Goal: Contribute content

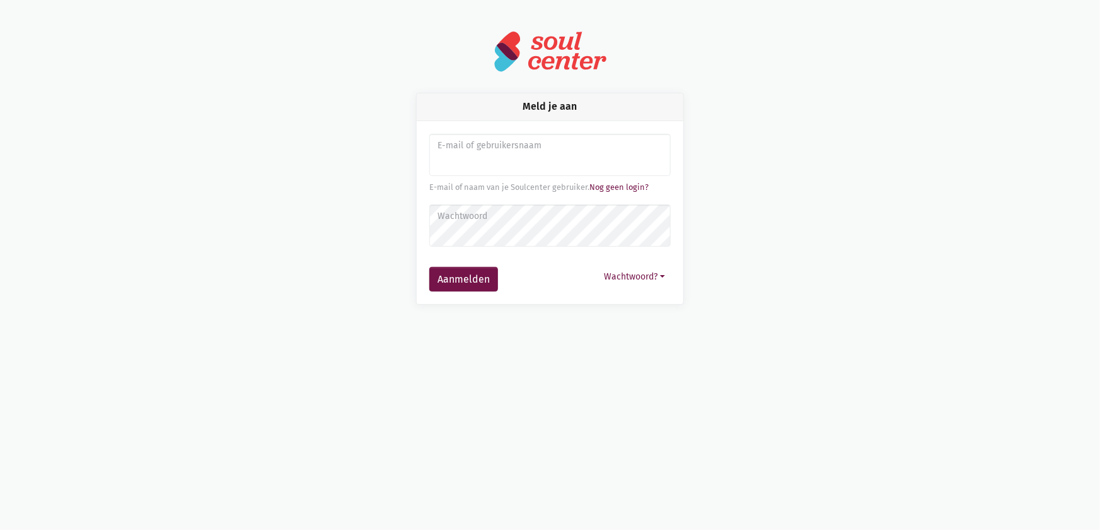
type input "[EMAIL_ADDRESS][DOMAIN_NAME]"
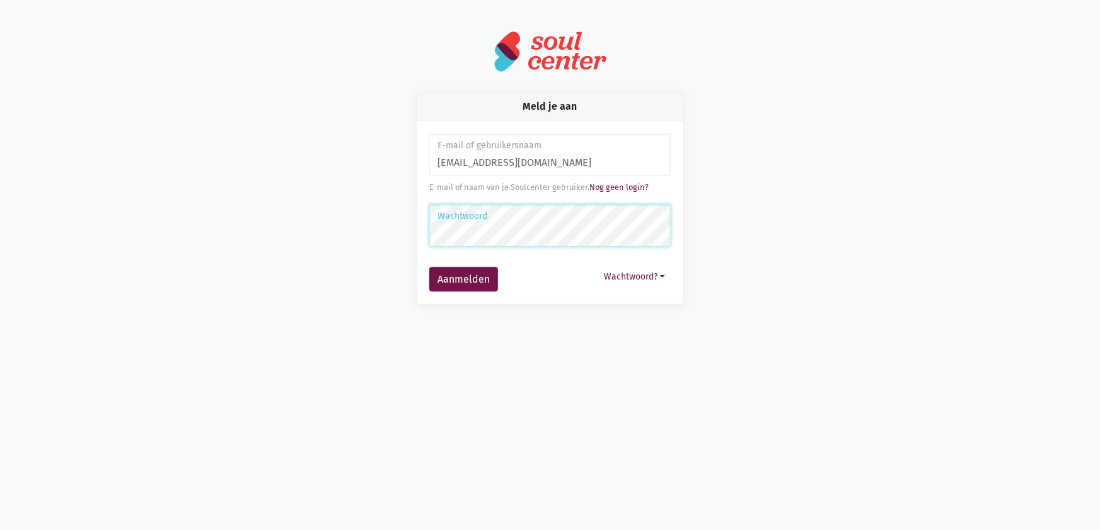
click at [429, 267] on button "Aanmelden" at bounding box center [463, 279] width 69 height 25
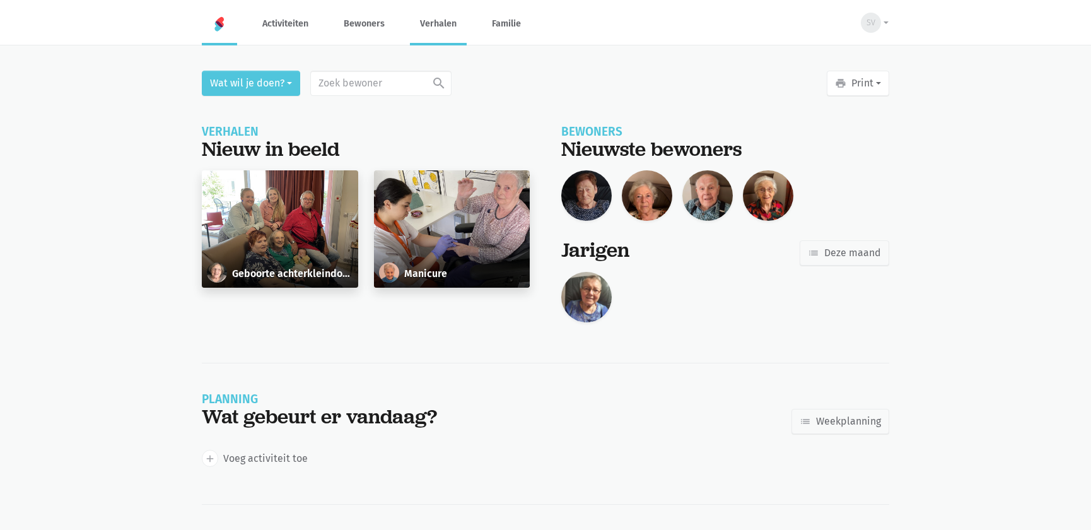
click at [441, 27] on link "Verhalen" at bounding box center [438, 24] width 57 height 42
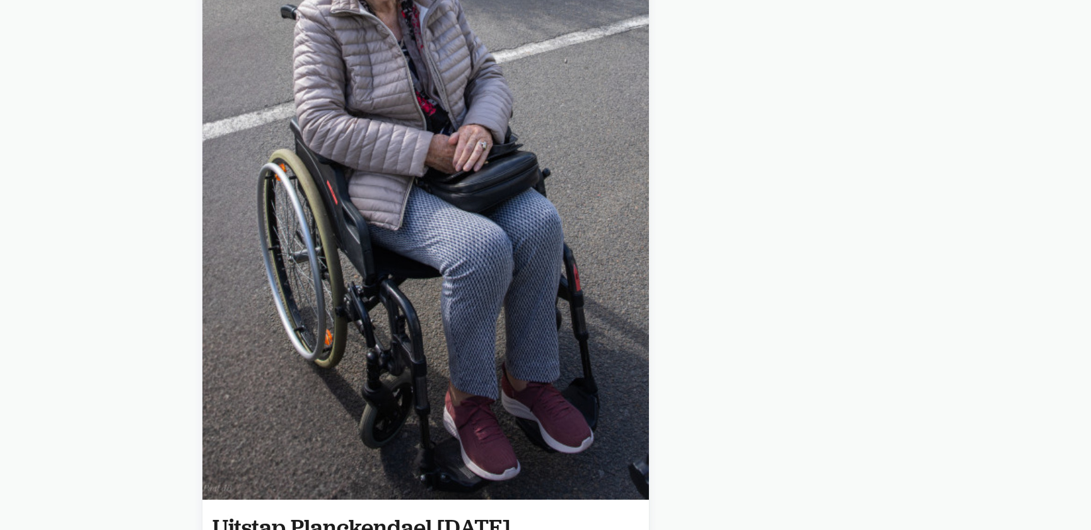
scroll to position [573, 0]
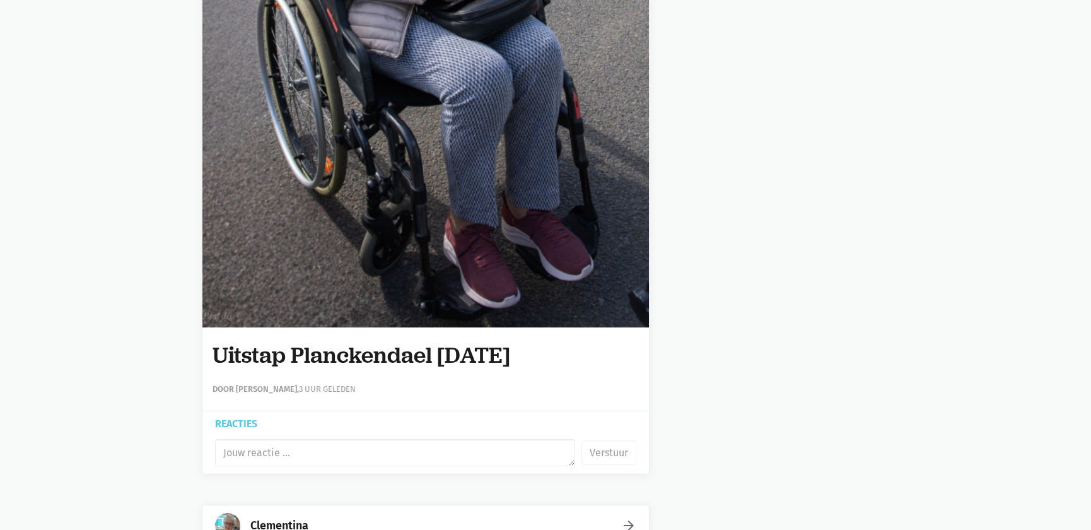
drag, startPoint x: 559, startPoint y: 351, endPoint x: 248, endPoint y: 340, distance: 310.3
click at [208, 350] on div "Uitstap Planckendael 02/09/2025 Door Sarah Van Der Stappen, 3 uur geleden" at bounding box center [425, 369] width 446 height 84
copy h1 "Uitstap Planckendael 02/09/2025"
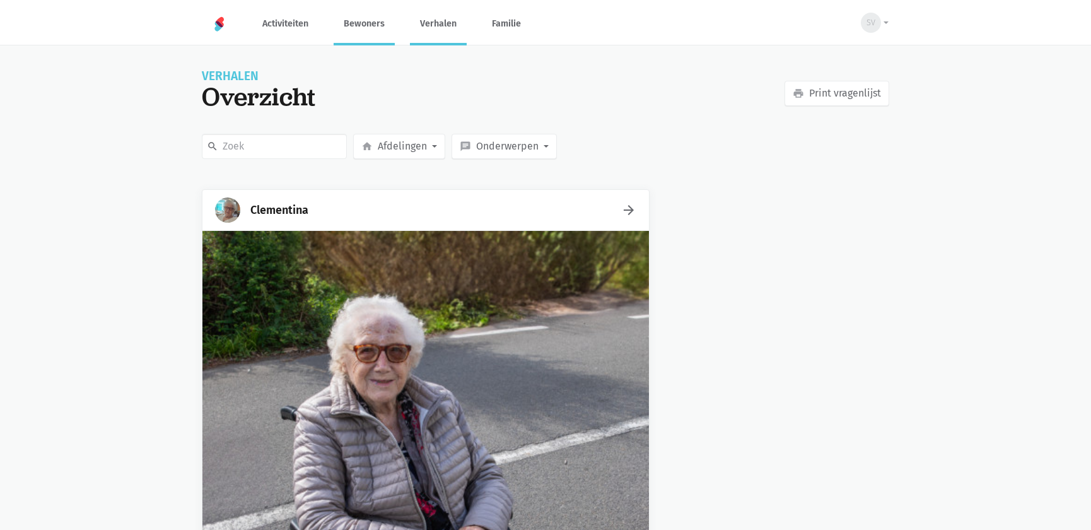
click at [370, 21] on link "Bewoners" at bounding box center [364, 24] width 61 height 42
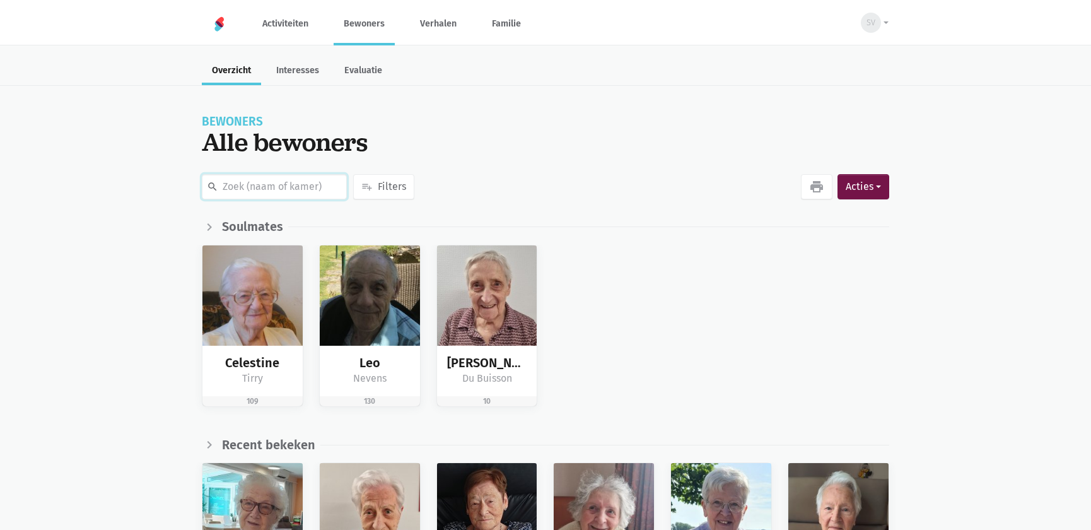
click at [265, 178] on input "text" at bounding box center [274, 186] width 145 height 25
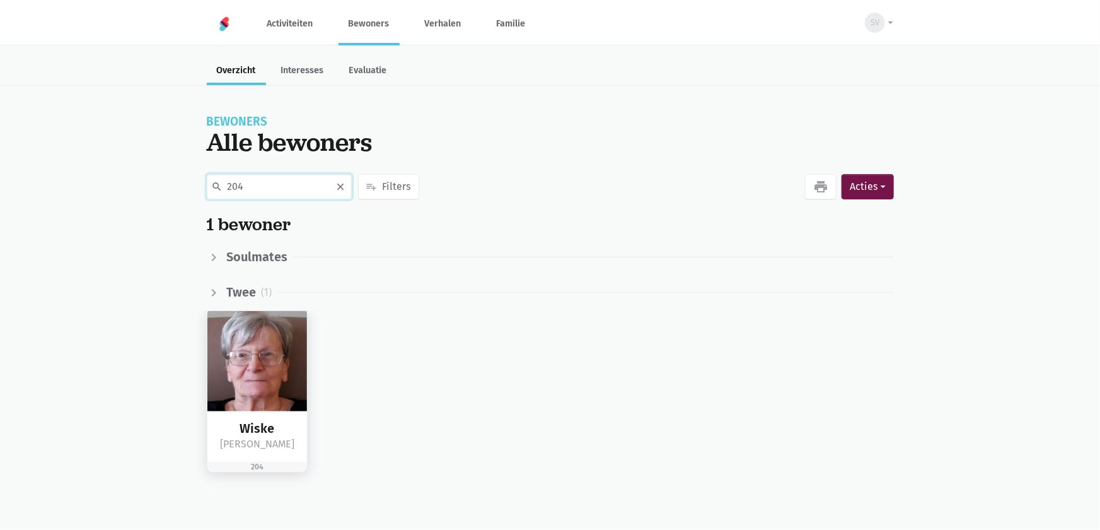
type input "204"
click at [258, 332] on img at bounding box center [257, 361] width 100 height 100
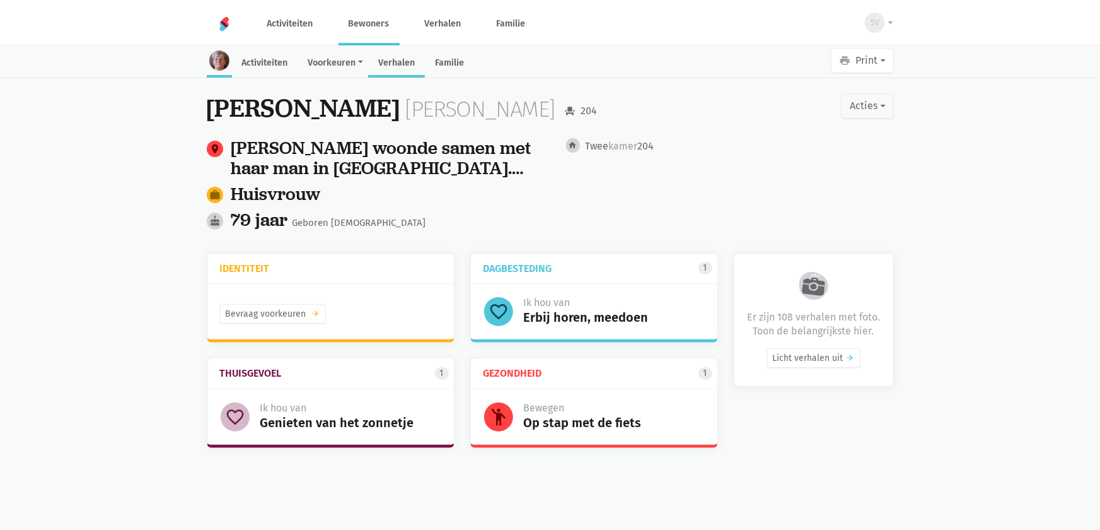
click at [414, 64] on link "Verhalen" at bounding box center [396, 63] width 57 height 27
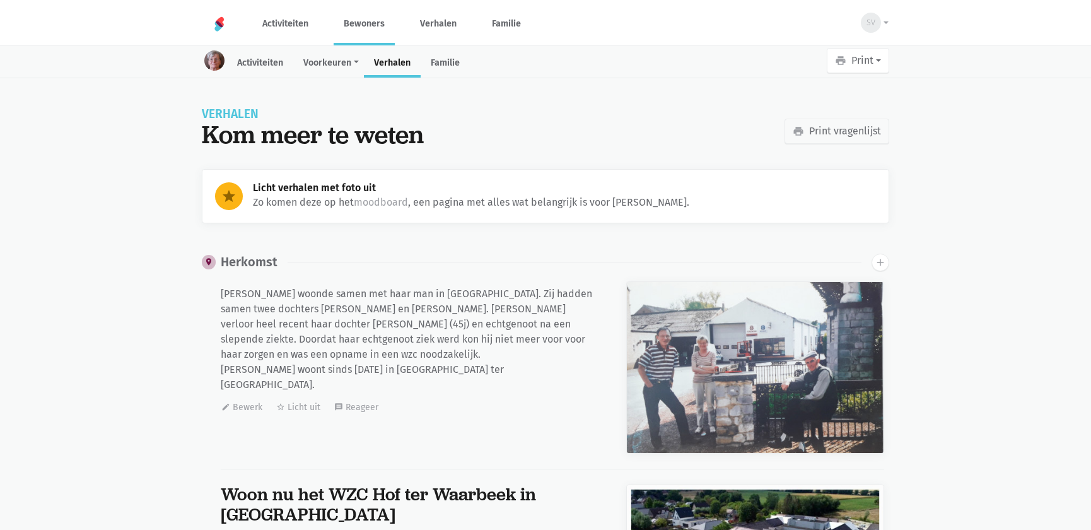
scroll to position [8208, 0]
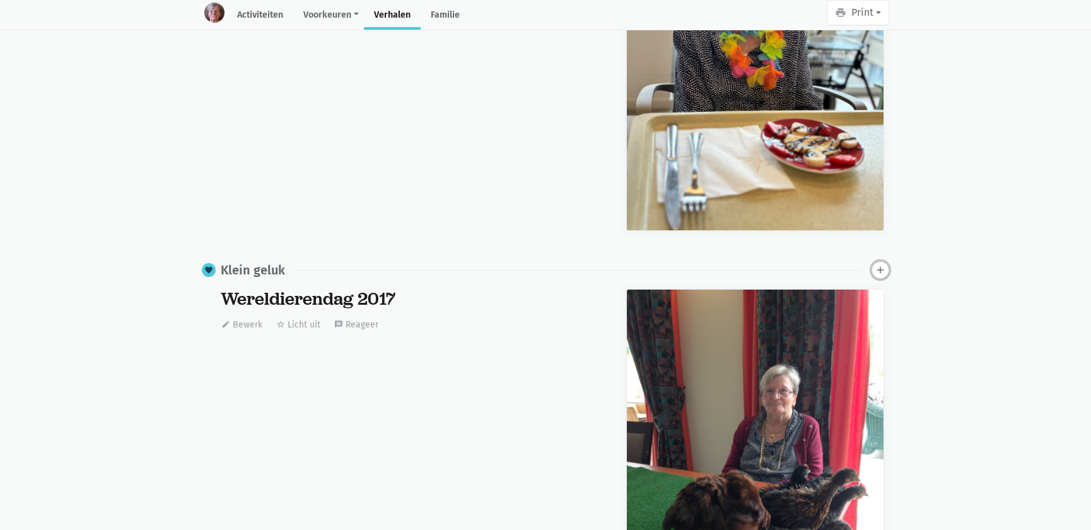
click at [882, 270] on icon "add" at bounding box center [879, 269] width 11 height 11
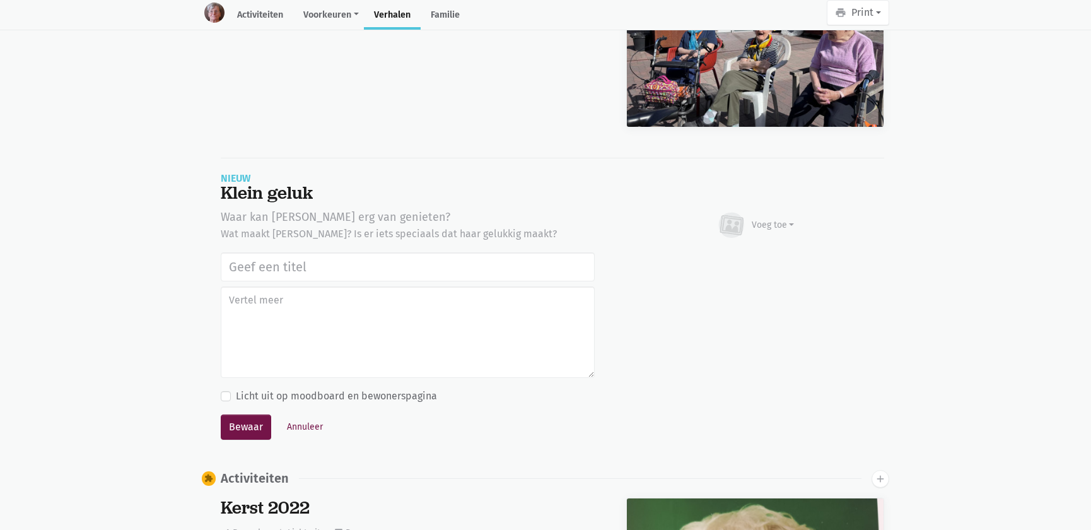
click at [293, 259] on input "text" at bounding box center [408, 266] width 374 height 29
type input "Uitstap Planckendael [DATE]"
click at [758, 221] on div "Voeg toe" at bounding box center [772, 224] width 43 height 13
click at [745, 252] on link "Afbeelding" at bounding box center [747, 261] width 91 height 21
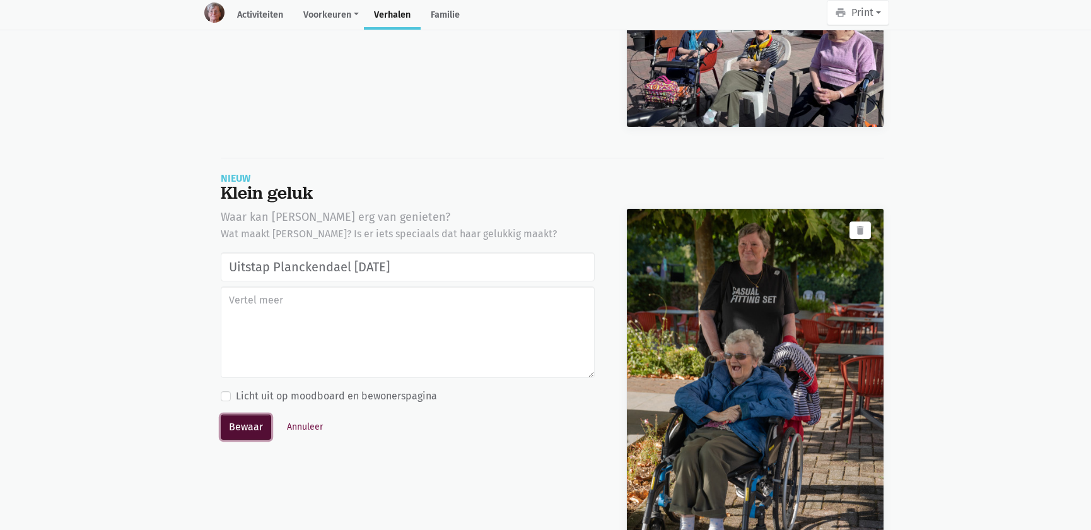
drag, startPoint x: 245, startPoint y: 426, endPoint x: 248, endPoint y: 432, distance: 7.9
click at [248, 432] on button "Bewaar" at bounding box center [246, 426] width 50 height 25
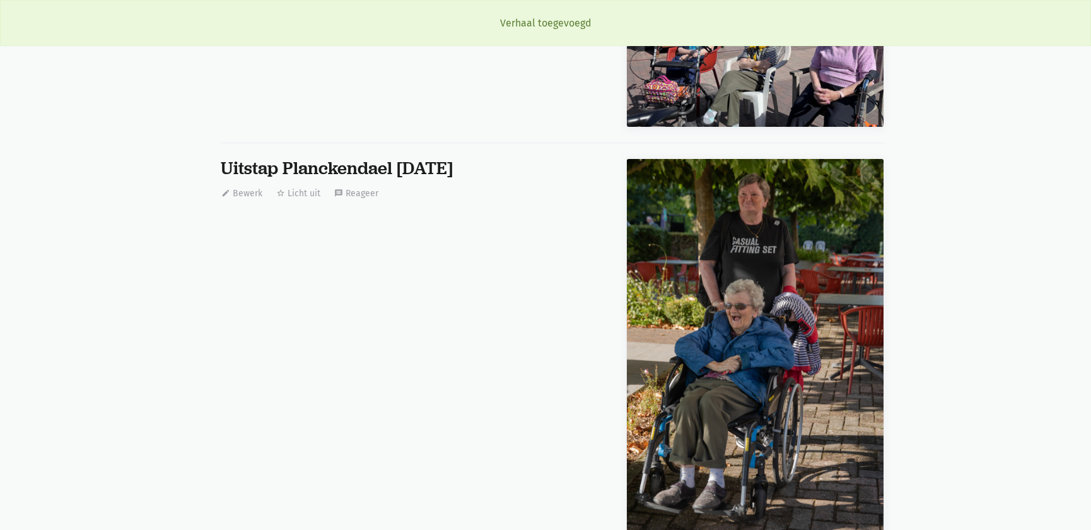
scroll to position [8208, 0]
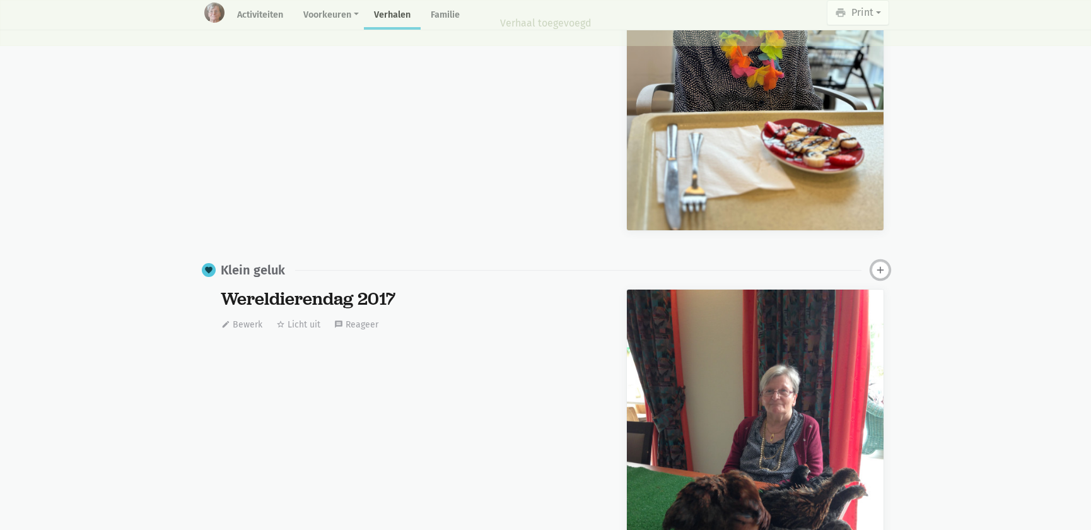
click at [881, 265] on icon "add" at bounding box center [879, 269] width 11 height 11
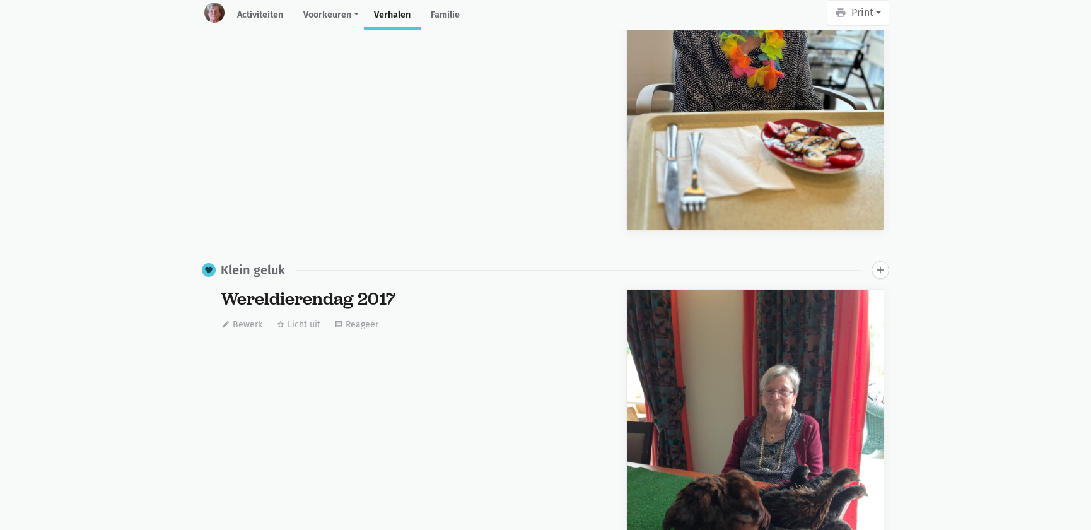
scroll to position [12195, 0]
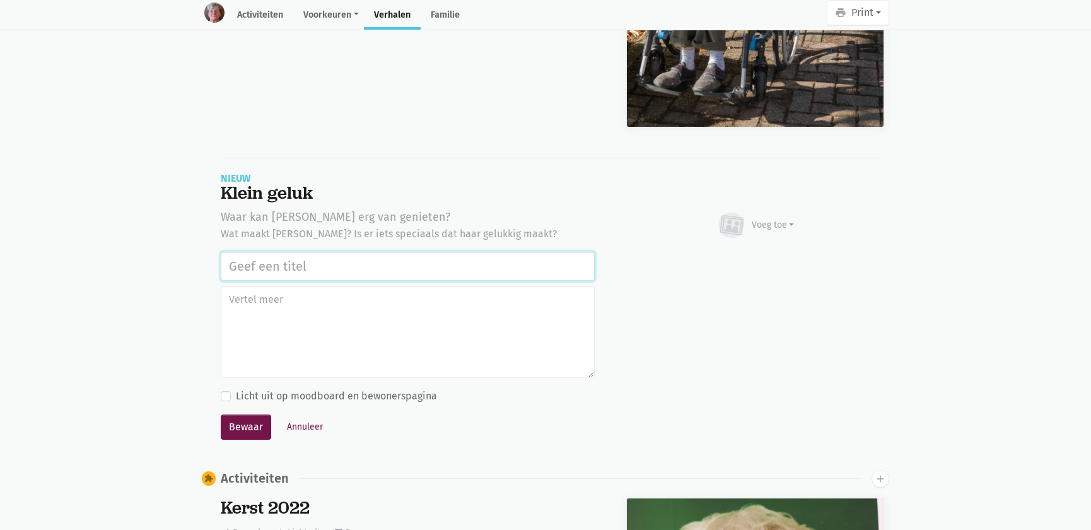
click at [380, 263] on input "text" at bounding box center [408, 266] width 374 height 29
paste input "Uitstap Planckendael [DATE]"
type input "Uitstap Planckendael [DATE]"
click at [774, 225] on div "Voeg toe" at bounding box center [772, 224] width 43 height 13
click at [746, 272] on link "Youtube video" at bounding box center [747, 282] width 91 height 21
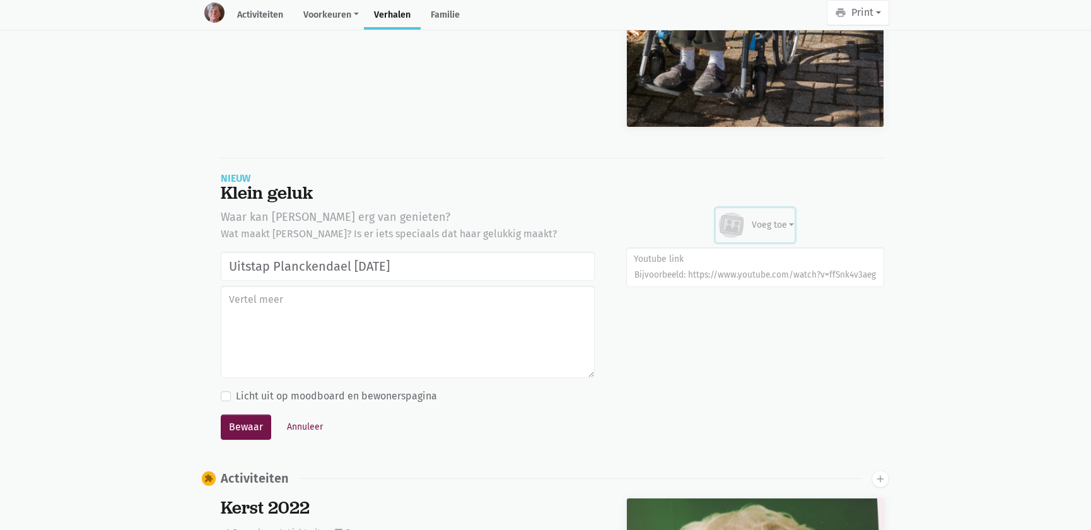
click at [762, 224] on div "Voeg toe" at bounding box center [772, 224] width 43 height 13
click at [755, 251] on link "Afbeelding" at bounding box center [747, 261] width 91 height 21
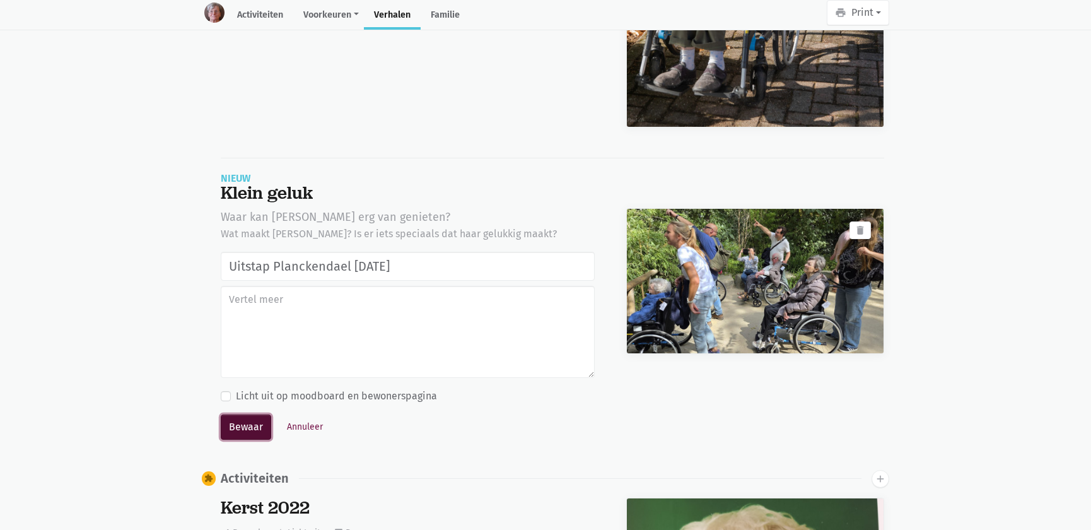
click at [241, 427] on button "Bewaar" at bounding box center [246, 426] width 50 height 25
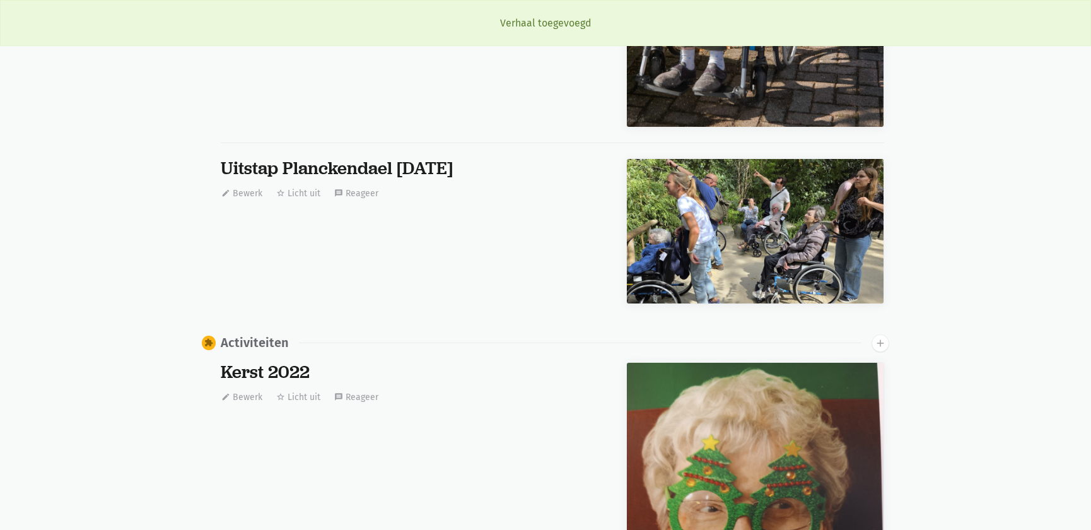
scroll to position [8208, 0]
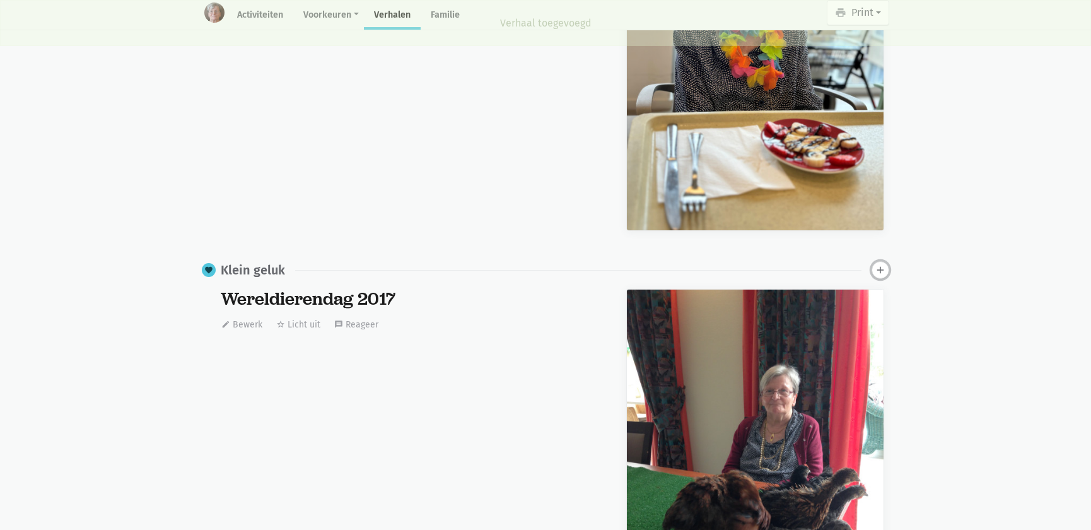
click at [881, 270] on icon "add" at bounding box center [879, 269] width 11 height 11
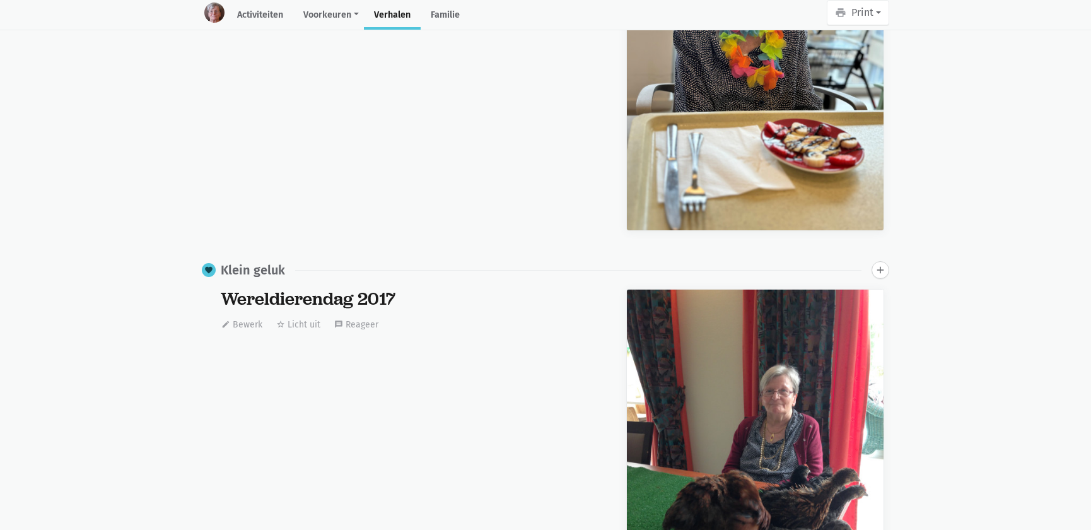
scroll to position [12372, 0]
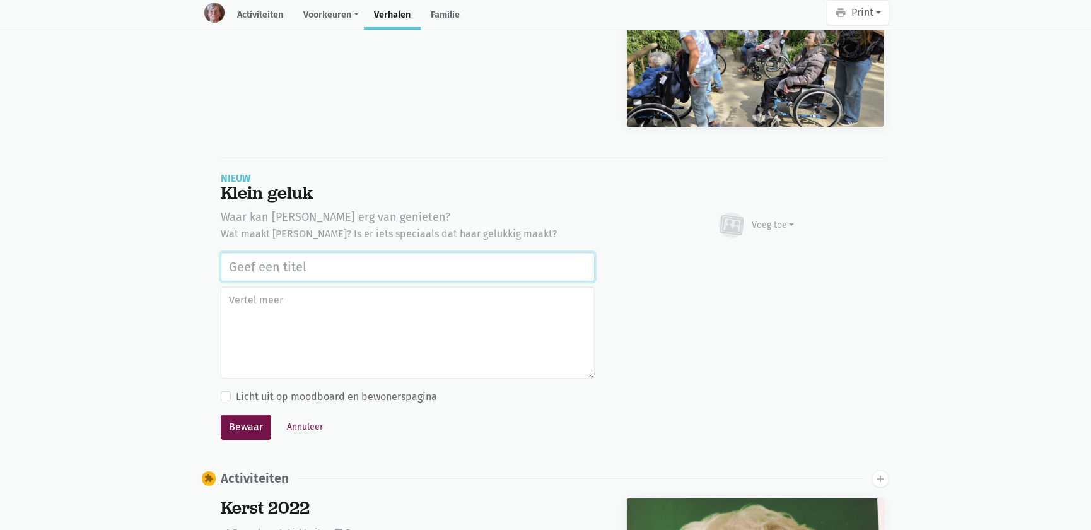
click at [472, 256] on input "text" at bounding box center [408, 266] width 374 height 29
paste input "Uitstap Planckendael [DATE]"
type input "Uitstap Planckendael [DATE]"
click at [769, 218] on div "Voeg toe" at bounding box center [772, 224] width 43 height 13
click at [736, 264] on link "Afbeelding" at bounding box center [747, 261] width 91 height 21
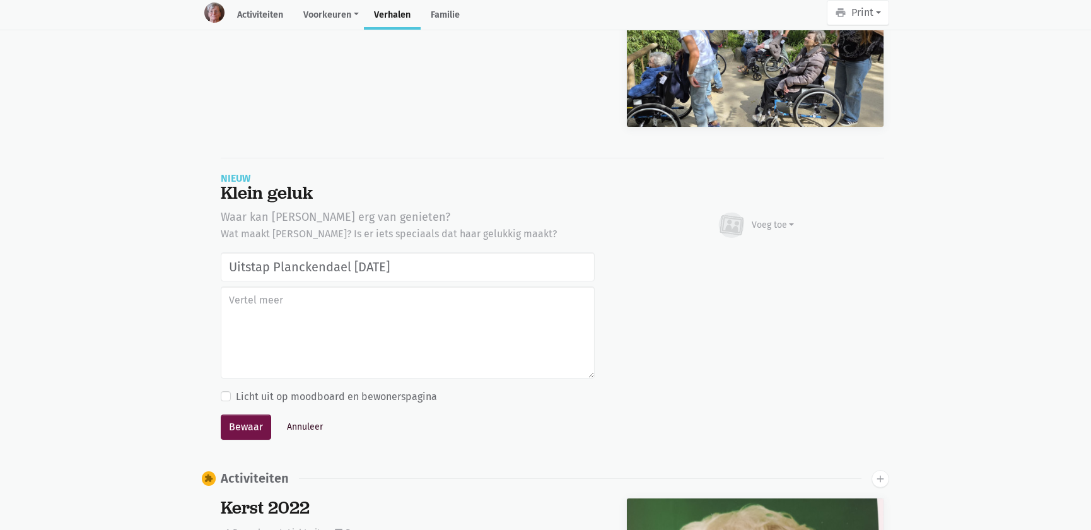
drag, startPoint x: 289, startPoint y: 410, endPoint x: 296, endPoint y: 418, distance: 10.3
click at [293, 416] on div "Bewaar Annuleer" at bounding box center [408, 426] width 374 height 25
click at [298, 419] on button "Annuleer" at bounding box center [304, 427] width 47 height 20
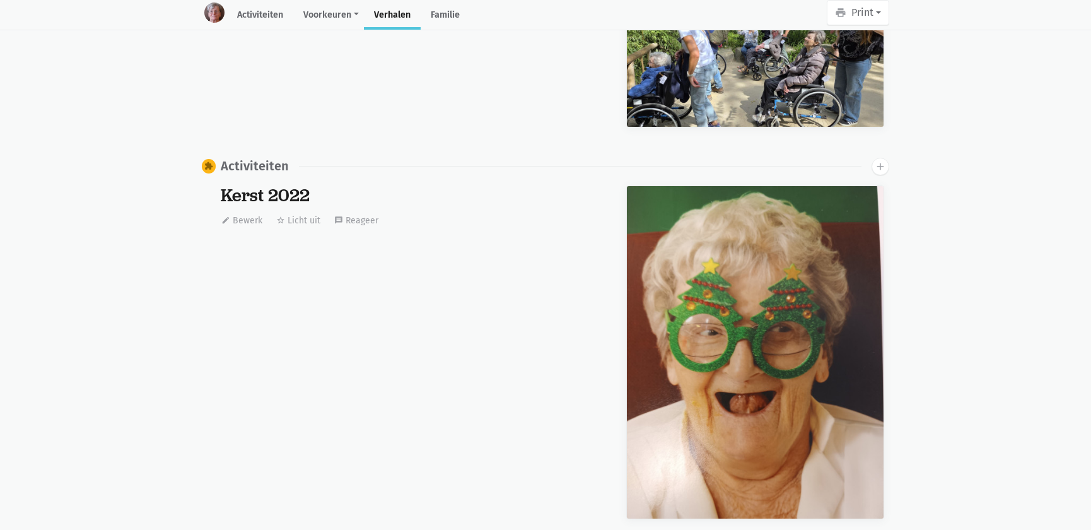
scroll to position [0, 0]
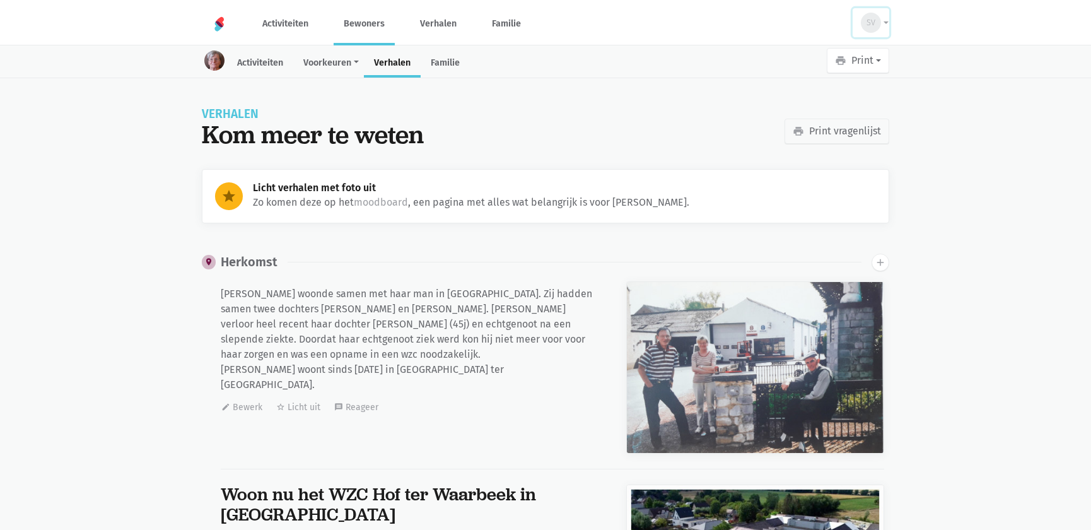
click at [874, 27] on span "SV" at bounding box center [870, 22] width 9 height 13
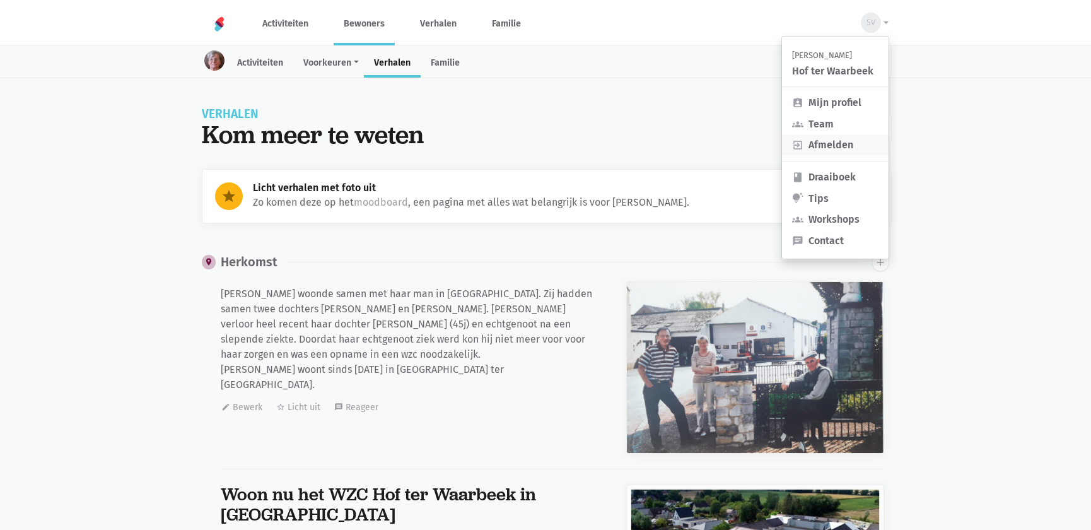
click at [839, 139] on link "exit_to_app Afmelden" at bounding box center [835, 144] width 107 height 21
